Goal: Task Accomplishment & Management: Manage account settings

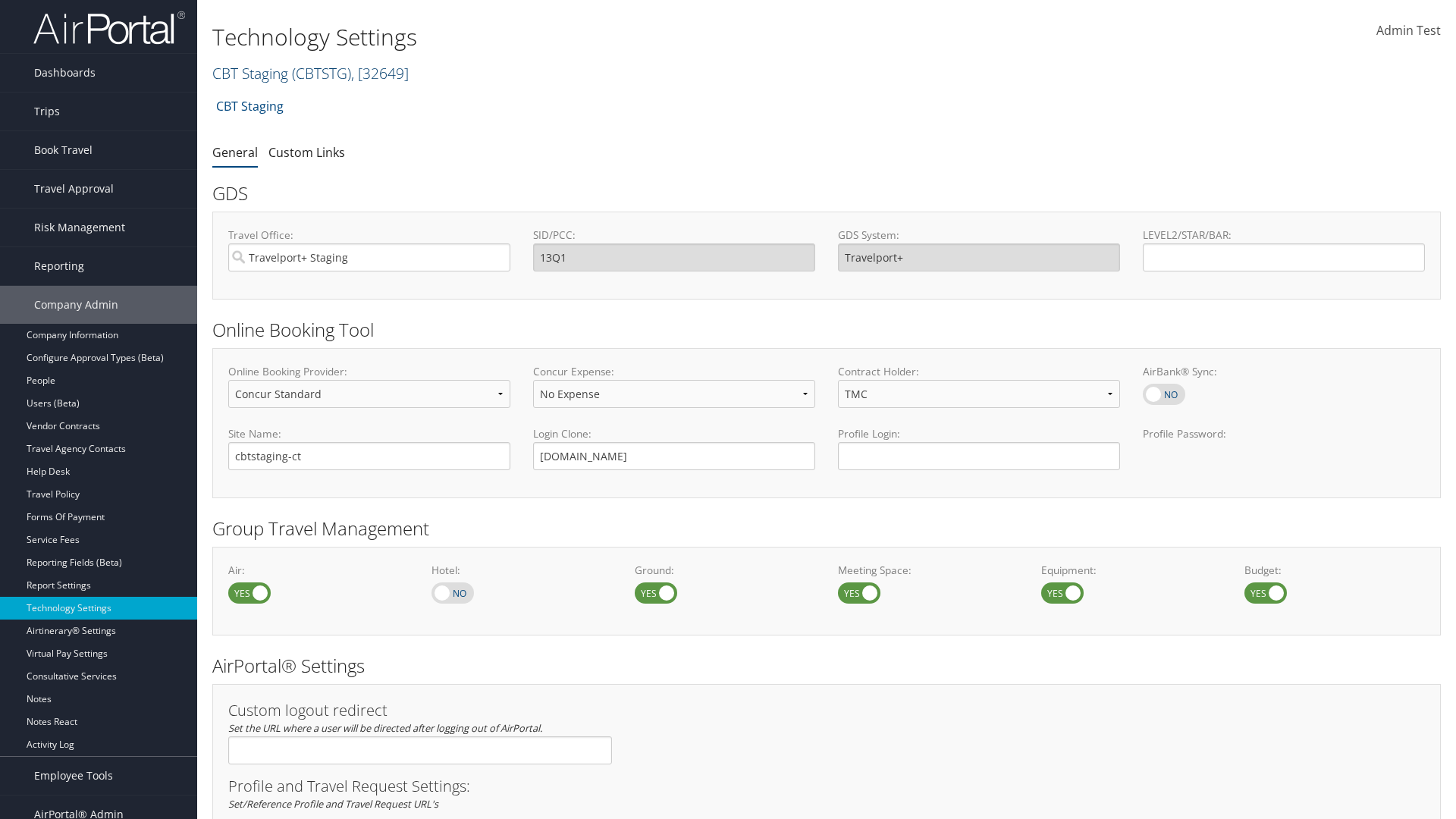
click at [251, 73] on link "CBT Staging ( CBTSTG ) , [ 32649 ]" at bounding box center [311, 73] width 196 height 20
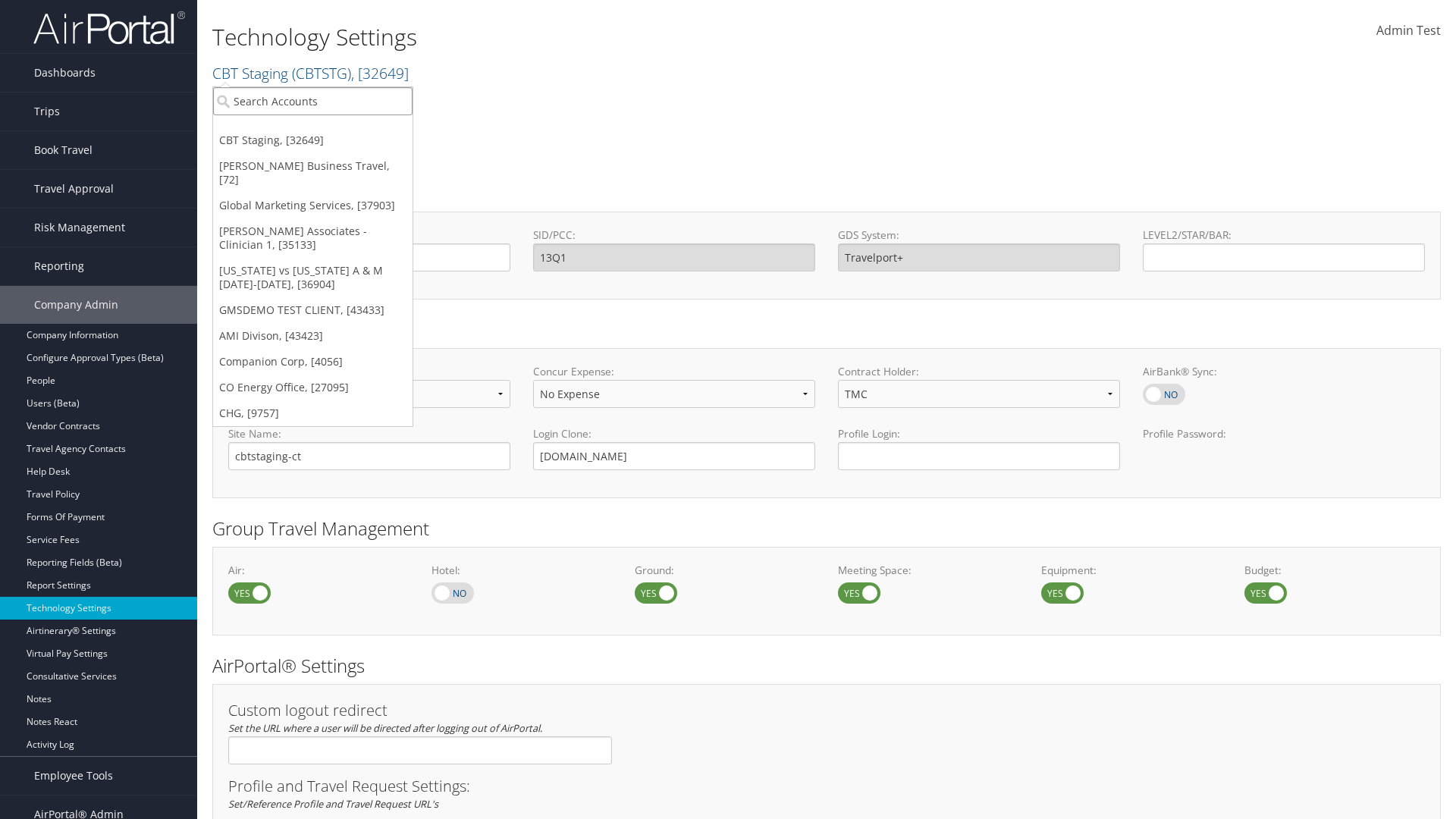
click at [312, 101] on input "search" at bounding box center [312, 101] width 200 height 28
type input "CBTSTG"
click at [312, 128] on div "CBT Staging (CBTSTG), [32649]" at bounding box center [312, 128] width 216 height 14
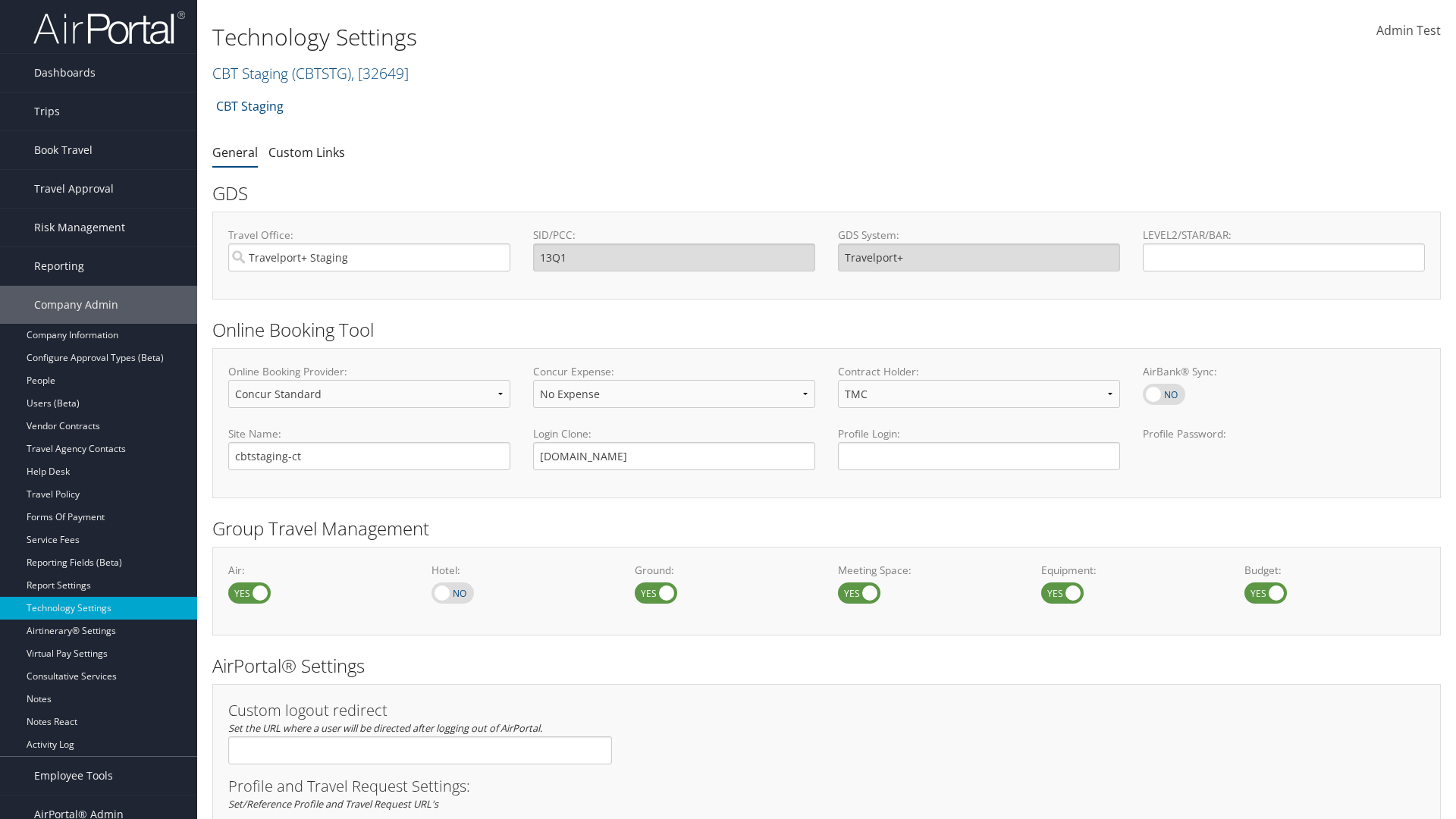
select select "4"
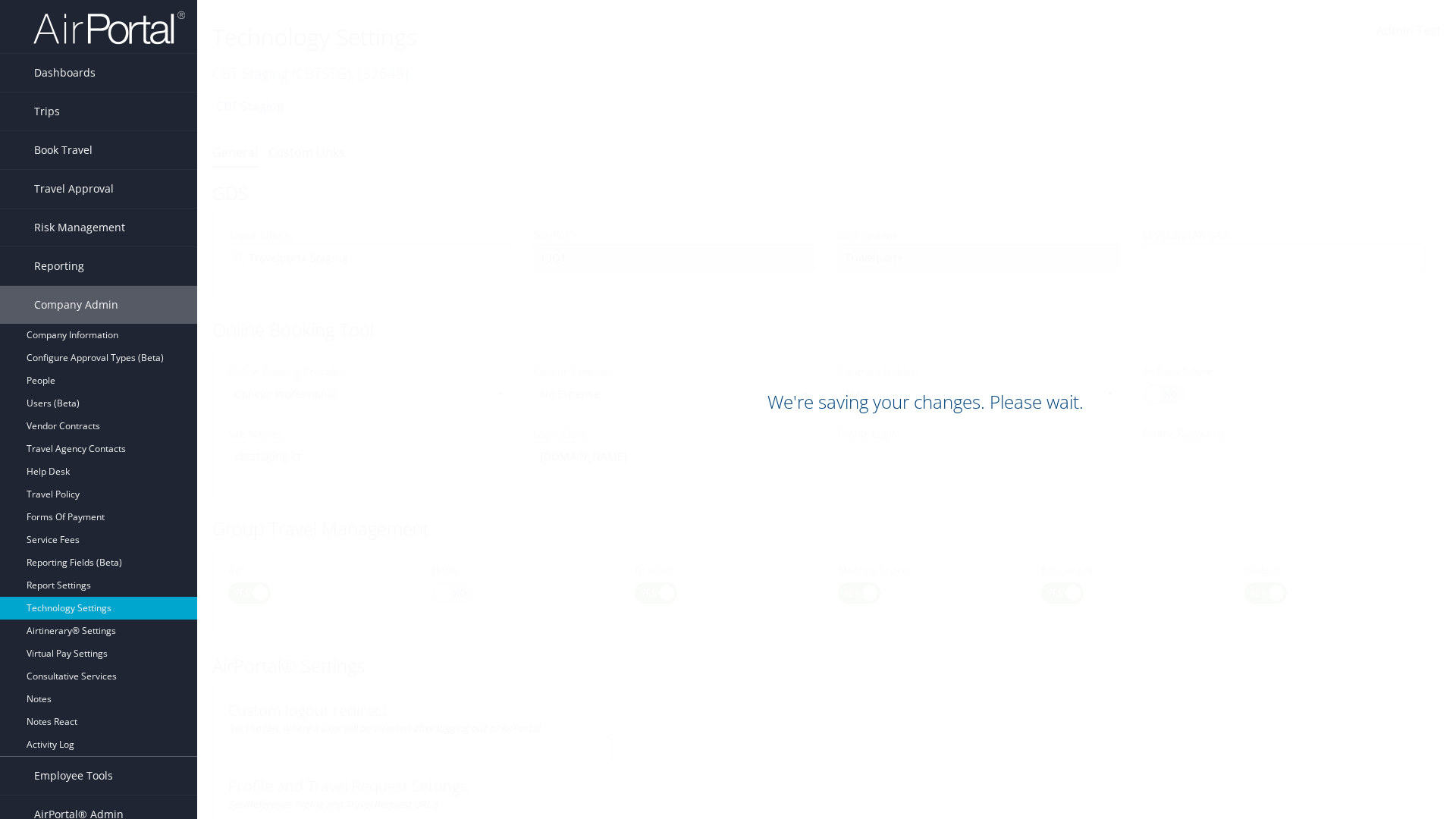
scroll to position [929, 0]
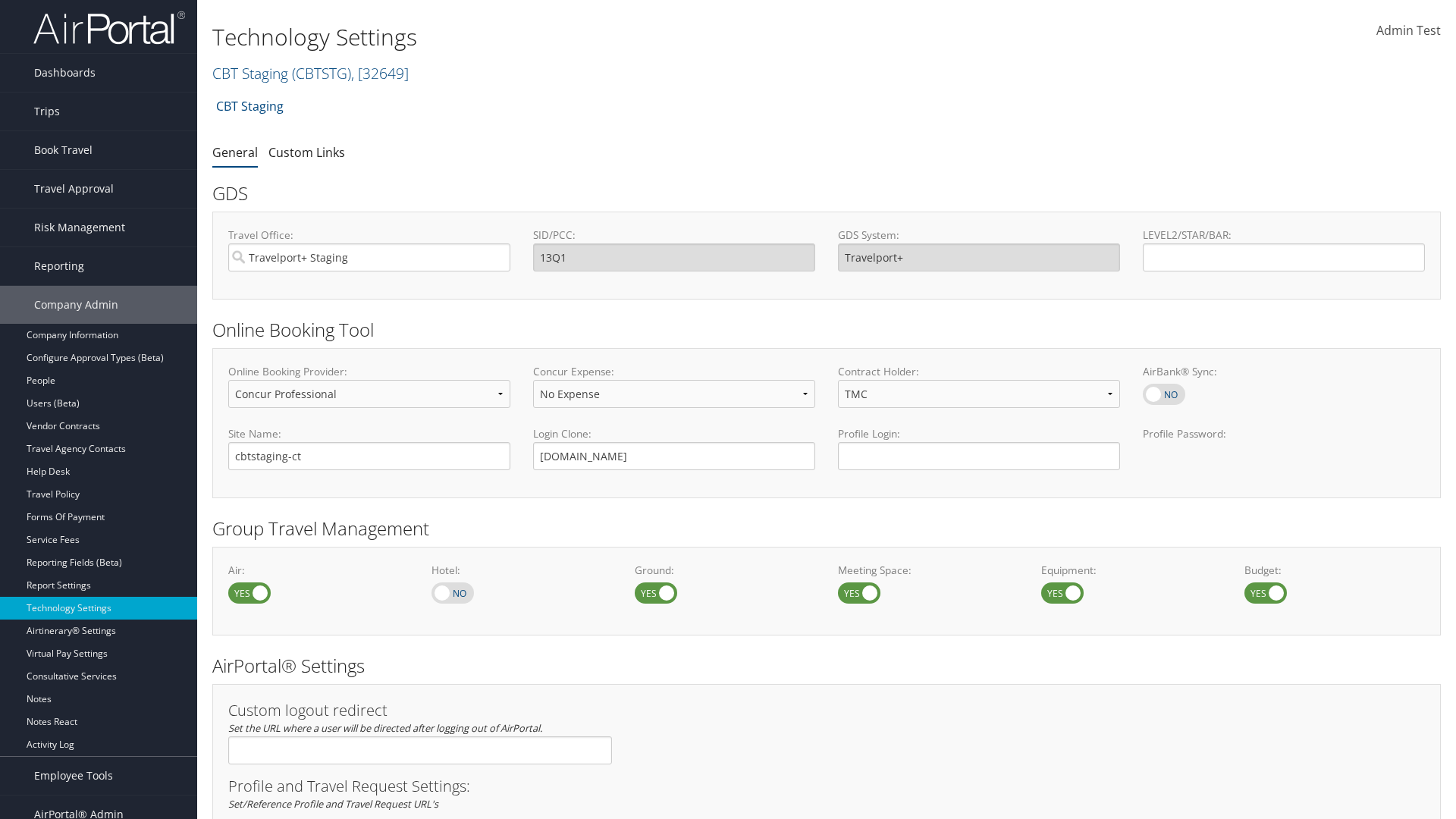
select select "4"
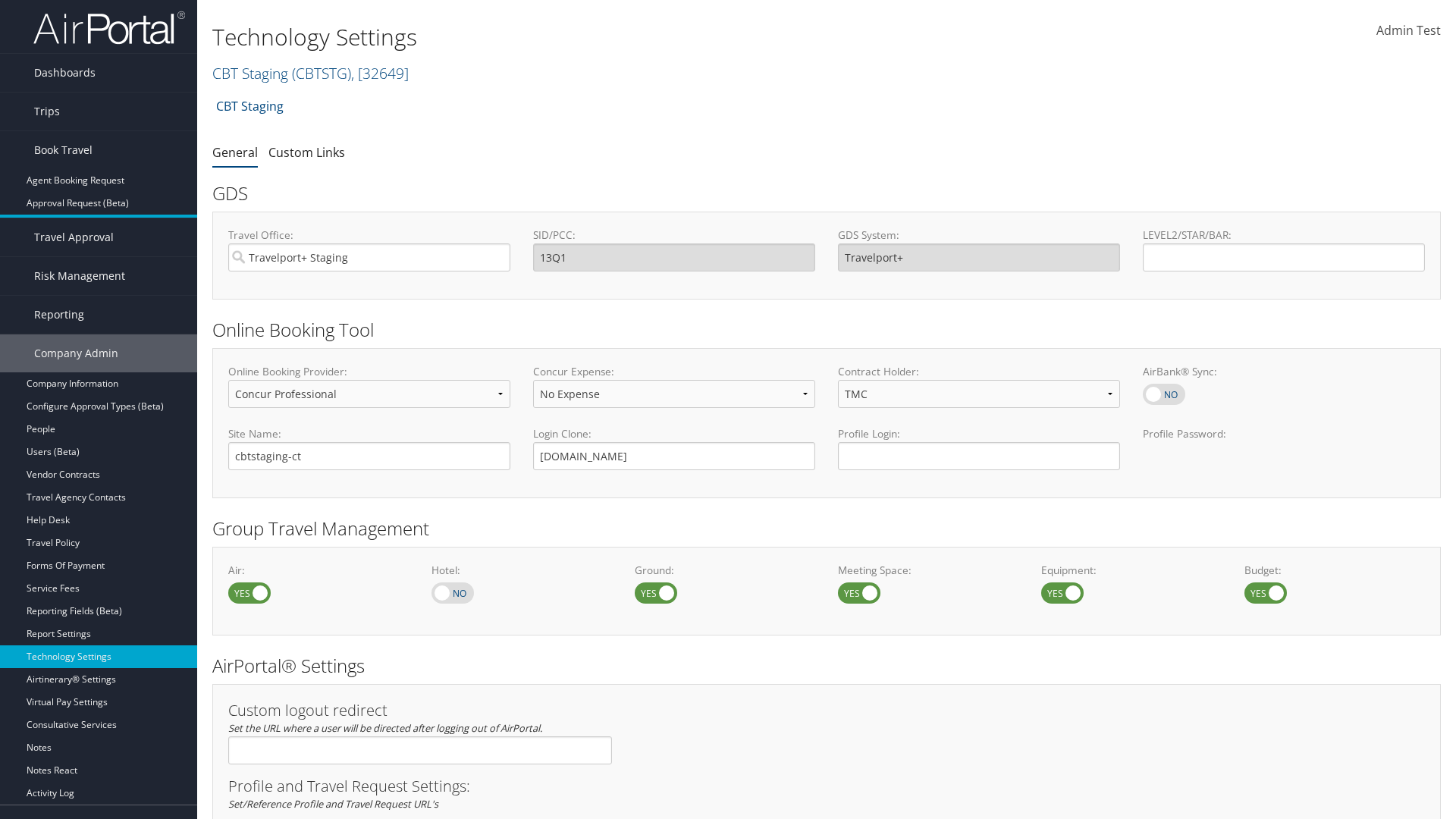
click at [99, 224] on link "Book/Manage Online Trips" at bounding box center [98, 226] width 197 height 23
